Goal: Find specific fact: Find contact information

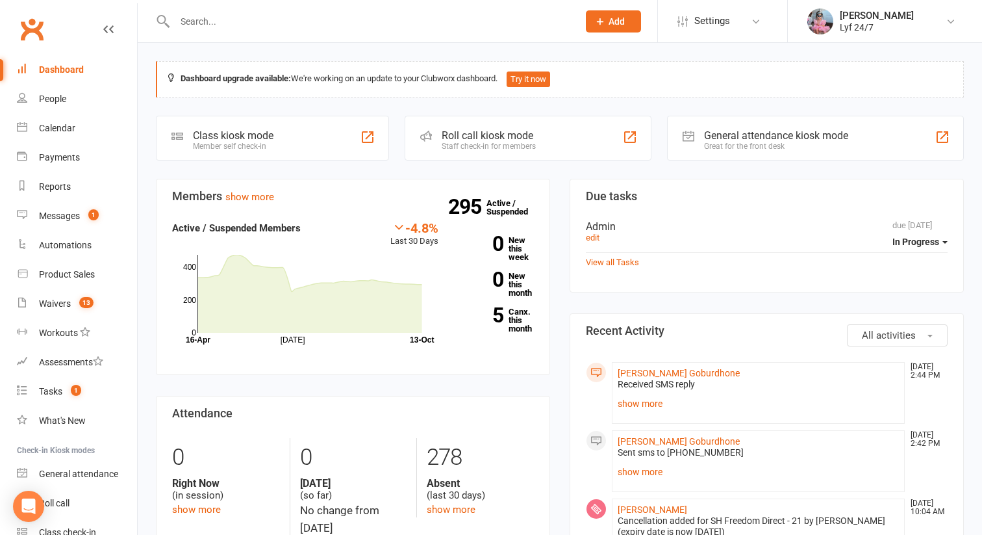
click at [227, 25] on input "text" at bounding box center [370, 21] width 398 height 18
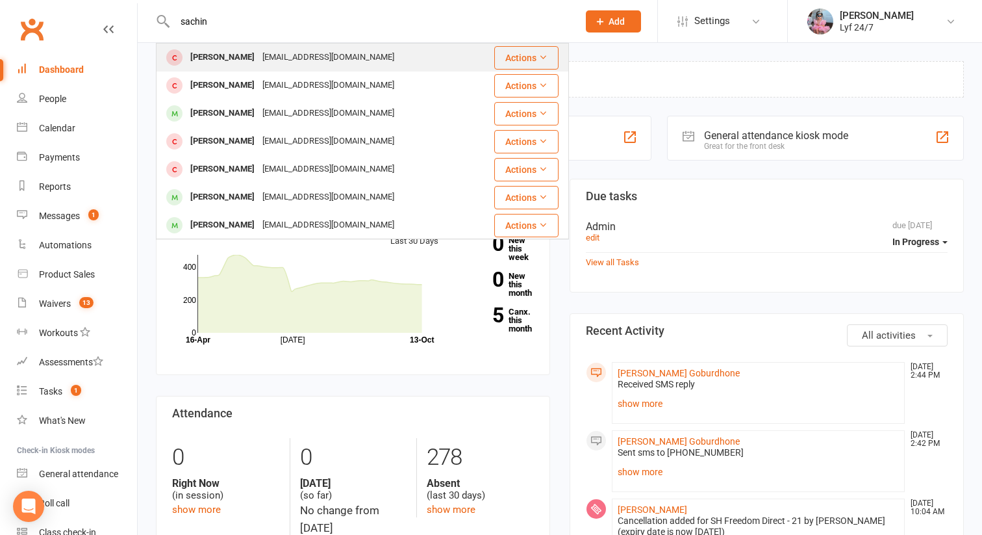
type input "sachin"
click at [259, 57] on div "[EMAIL_ADDRESS][DOMAIN_NAME]" at bounding box center [329, 57] width 140 height 19
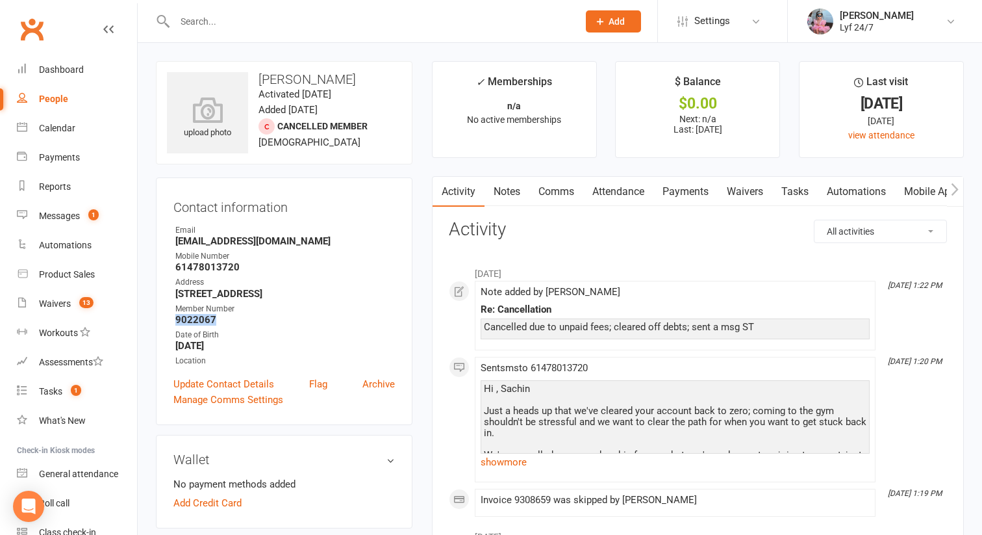
drag, startPoint x: 214, startPoint y: 318, endPoint x: 175, endPoint y: 321, distance: 39.1
click at [175, 321] on strong "9022067" at bounding box center [285, 320] width 220 height 12
copy strong "9022067"
click at [192, 19] on input "text" at bounding box center [370, 21] width 398 height 18
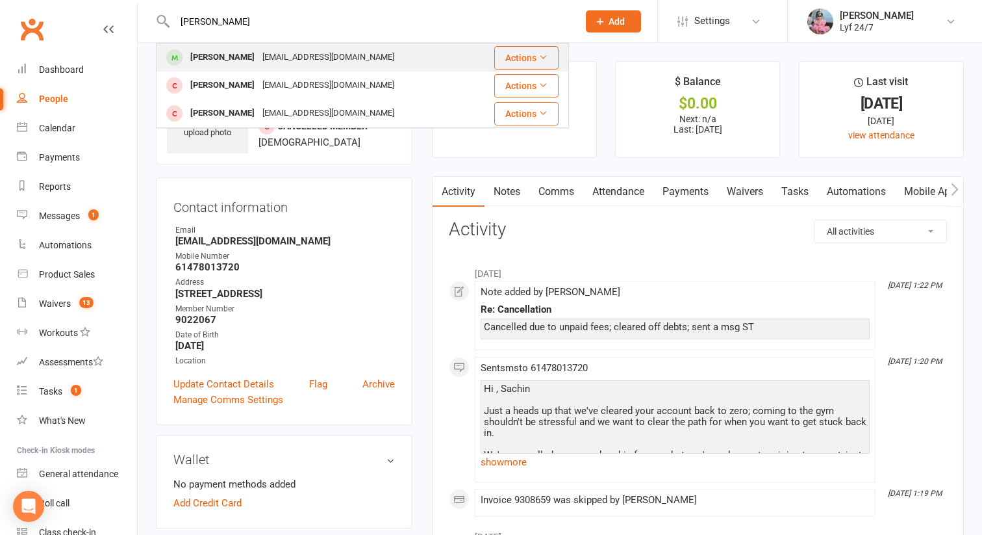
type input "[PERSON_NAME]"
click at [187, 58] on div "[PERSON_NAME]" at bounding box center [222, 57] width 72 height 19
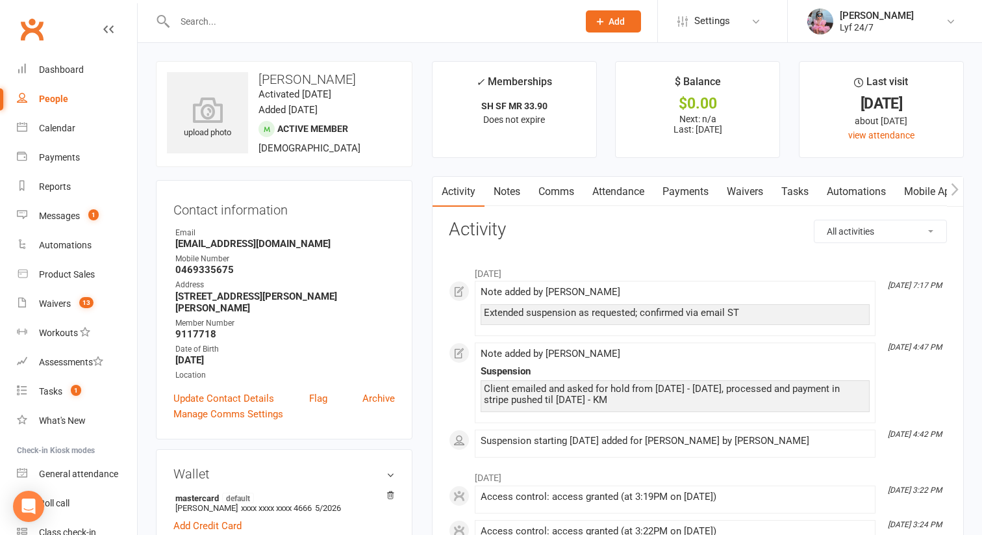
click at [275, 83] on h3 "[PERSON_NAME]" at bounding box center [284, 79] width 235 height 14
copy h3 "[PERSON_NAME]"
click at [247, 248] on strong "[EMAIL_ADDRESS][DOMAIN_NAME]" at bounding box center [285, 244] width 220 height 12
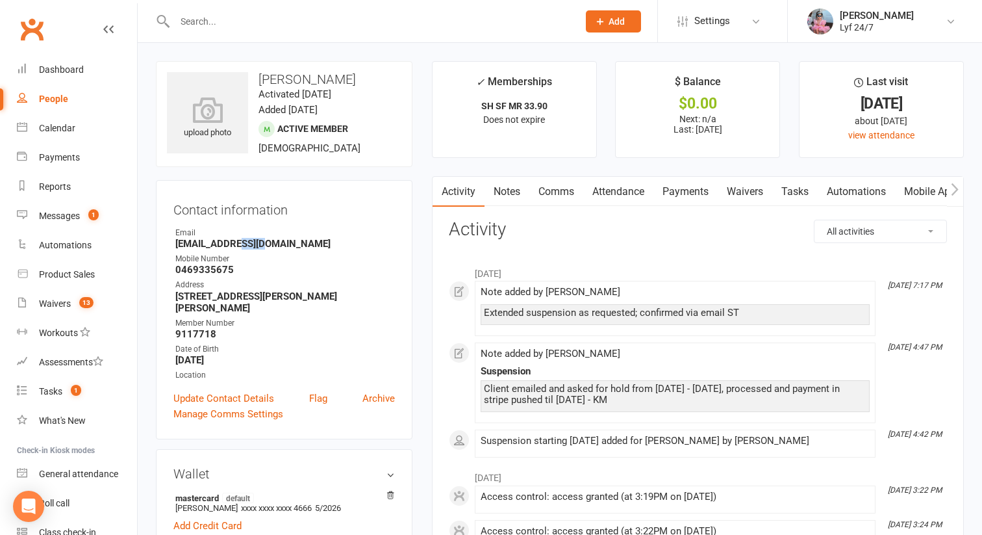
click at [247, 248] on strong "[EMAIL_ADDRESS][DOMAIN_NAME]" at bounding box center [285, 244] width 220 height 12
copy render-form-field "[EMAIL_ADDRESS][DOMAIN_NAME]"
click at [180, 270] on strong "0469335675" at bounding box center [285, 270] width 220 height 12
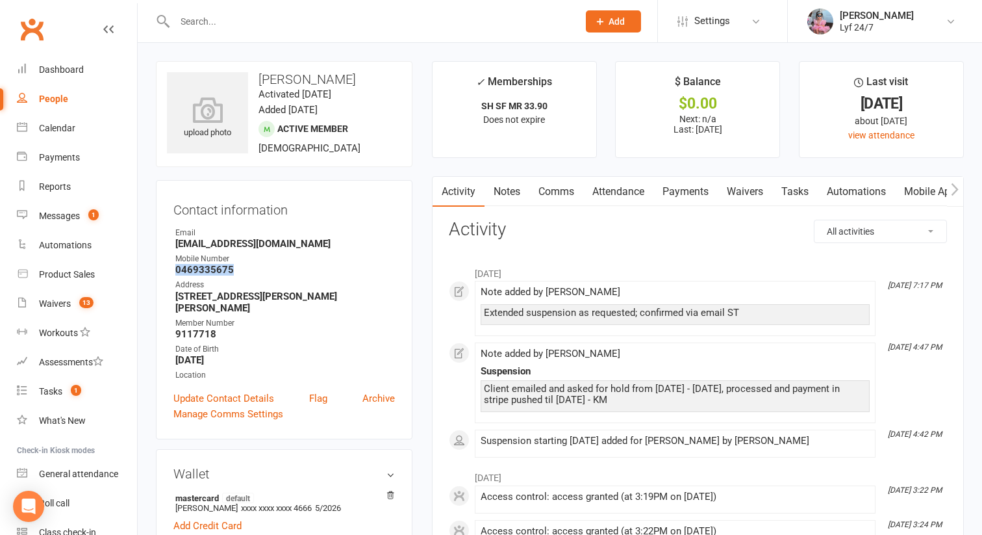
copy strong "0469335675"
click at [202, 328] on strong "9117718" at bounding box center [285, 334] width 220 height 12
copy strong "9117718"
